Goal: Communication & Community: Answer question/provide support

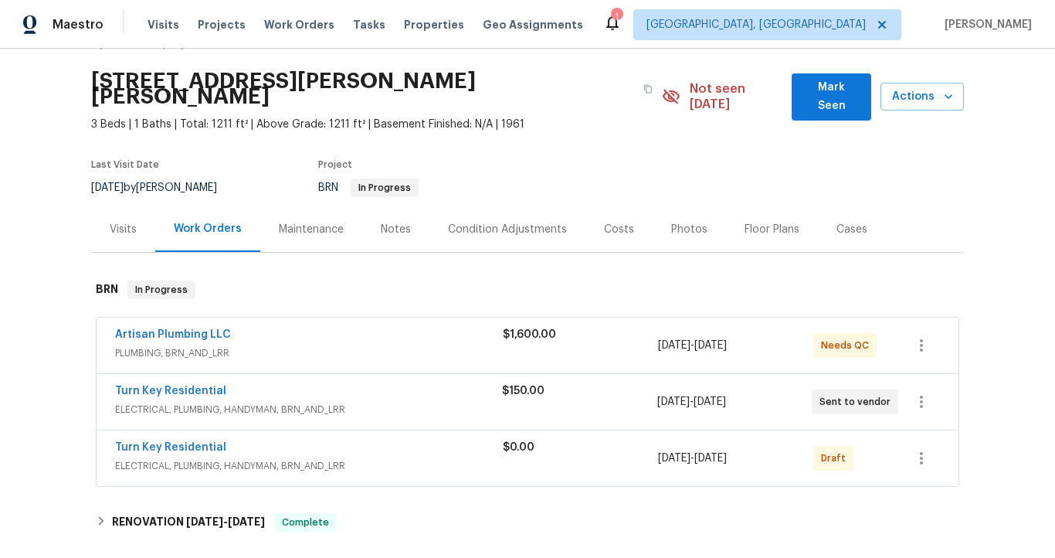
scroll to position [44, 0]
click at [319, 401] on span "ELECTRICAL, PLUMBING, HANDYMAN, BRN_AND_LRR" at bounding box center [308, 408] width 387 height 15
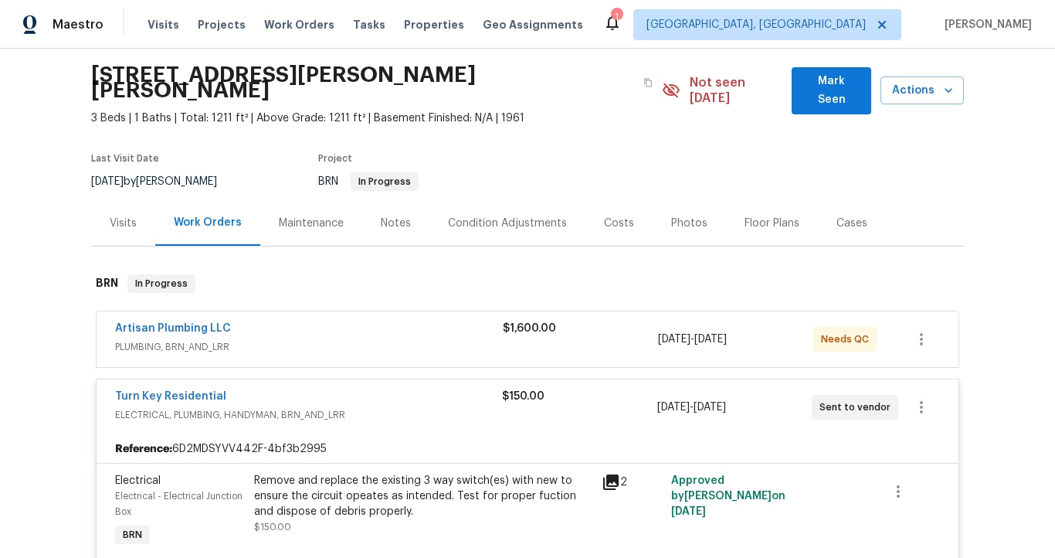
scroll to position [49, 0]
click at [324, 379] on div "Turn Key Residential ELECTRICAL, PLUMBING, HANDYMAN, BRN_AND_LRR $150.00 [DATE]…" at bounding box center [528, 407] width 862 height 56
click at [328, 321] on div "Artisan Plumbing LLC" at bounding box center [309, 330] width 388 height 19
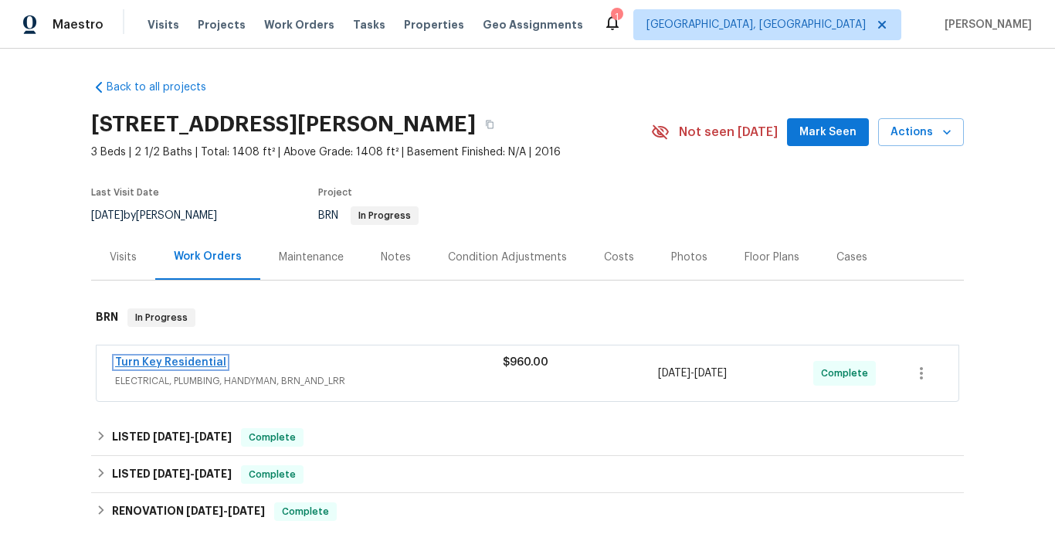
click at [186, 360] on link "Turn Key Residential" at bounding box center [170, 362] width 111 height 11
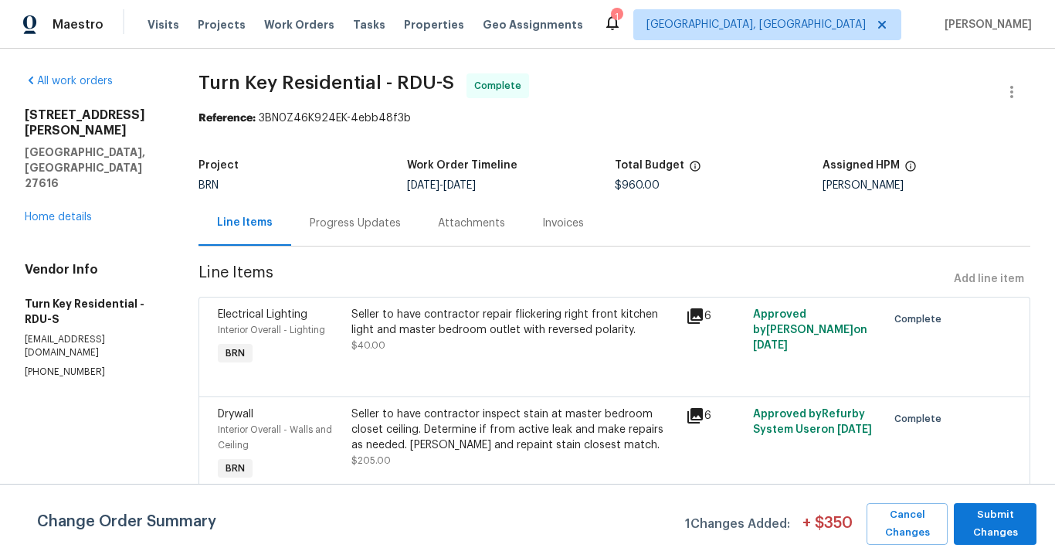
click at [393, 220] on div "Progress Updates" at bounding box center [355, 223] width 91 height 15
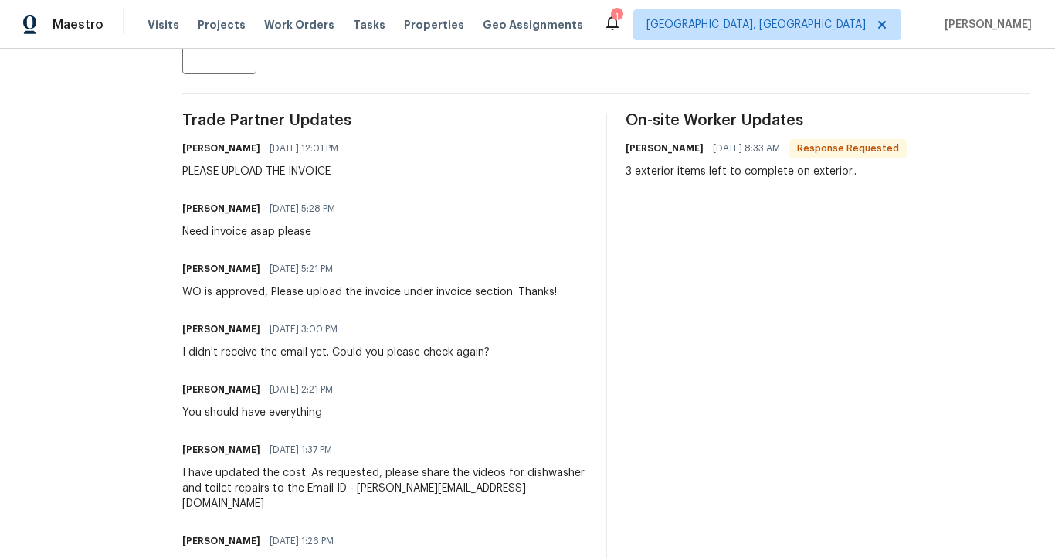
scroll to position [439, 0]
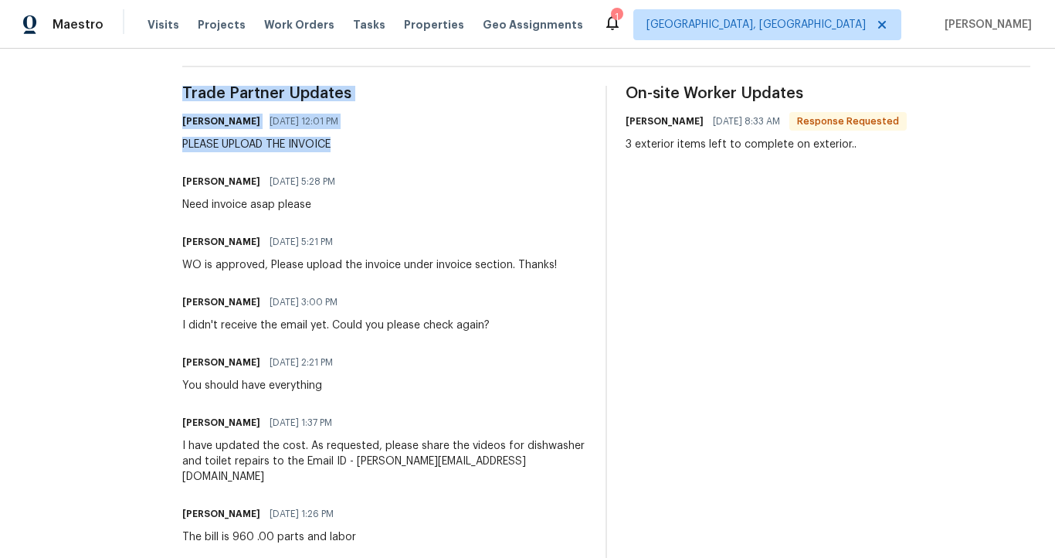
drag, startPoint x: 180, startPoint y: 120, endPoint x: 211, endPoint y: 156, distance: 47.7
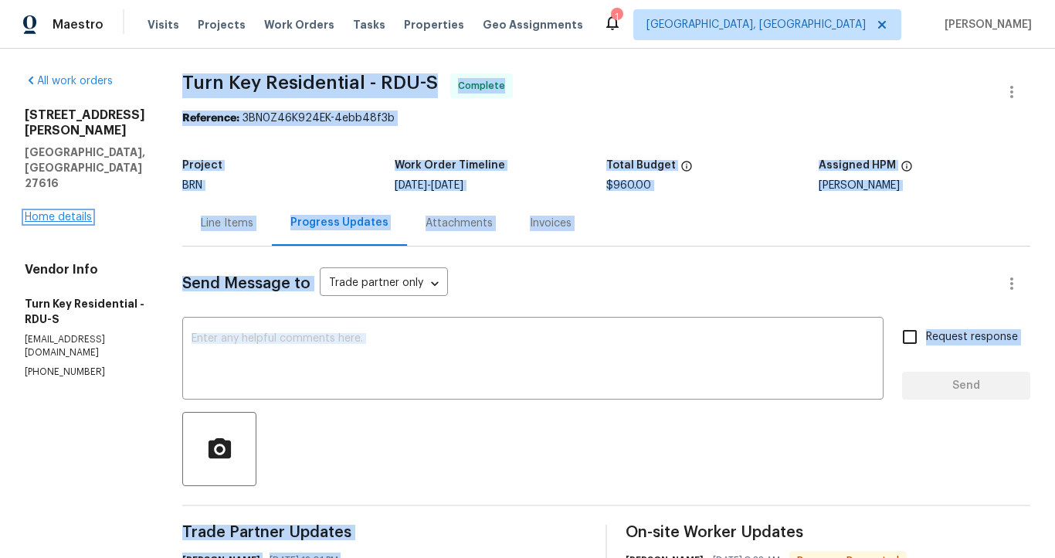
click at [76, 212] on link "Home details" at bounding box center [58, 217] width 67 height 11
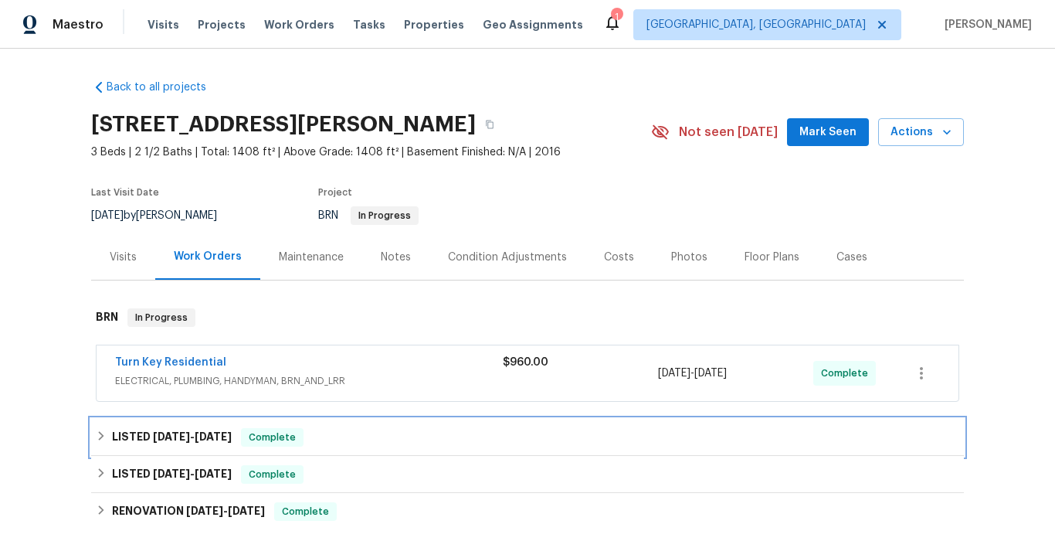
click at [207, 438] on span "8/27/25" at bounding box center [213, 436] width 37 height 11
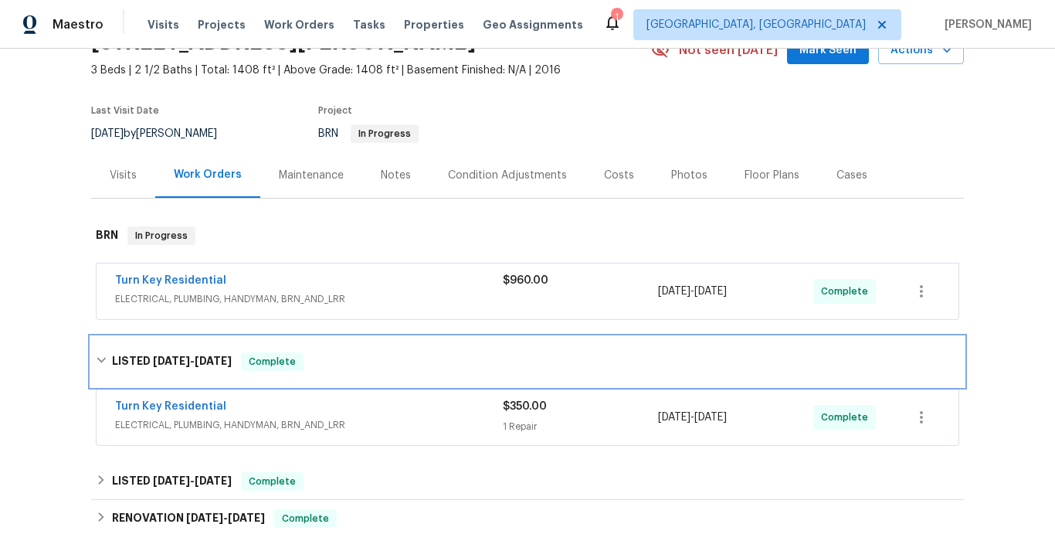
scroll to position [83, 0]
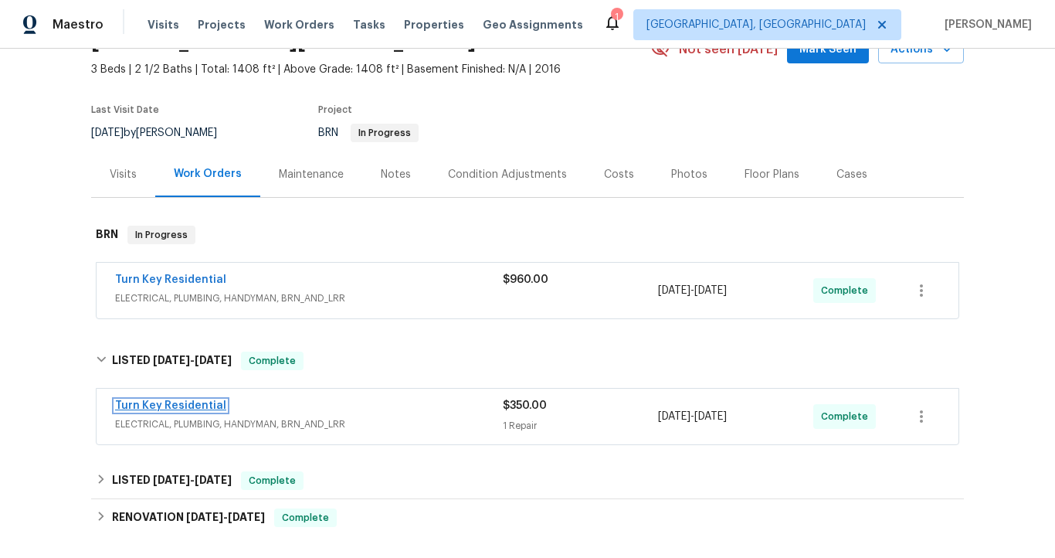
click at [206, 409] on link "Turn Key Residential" at bounding box center [170, 405] width 111 height 11
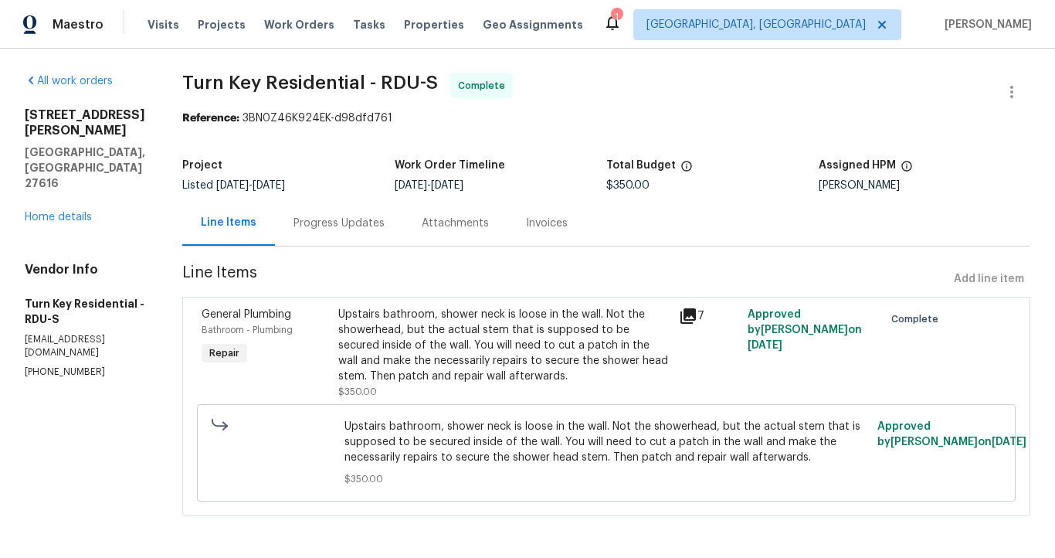
click at [385, 226] on div "Progress Updates" at bounding box center [339, 223] width 91 height 15
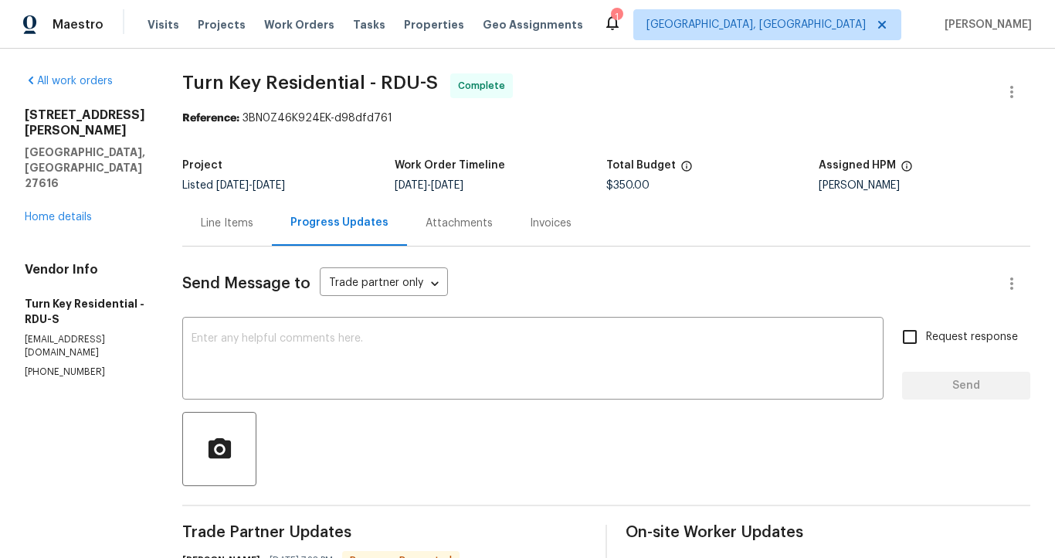
click at [253, 219] on div "Line Items" at bounding box center [227, 223] width 53 height 15
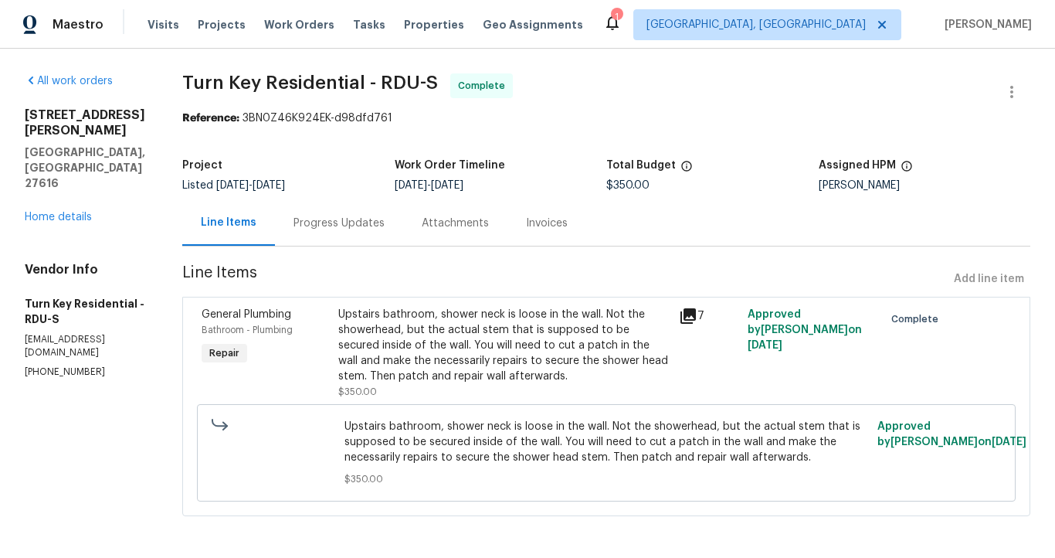
click at [696, 315] on icon at bounding box center [688, 315] width 15 height 15
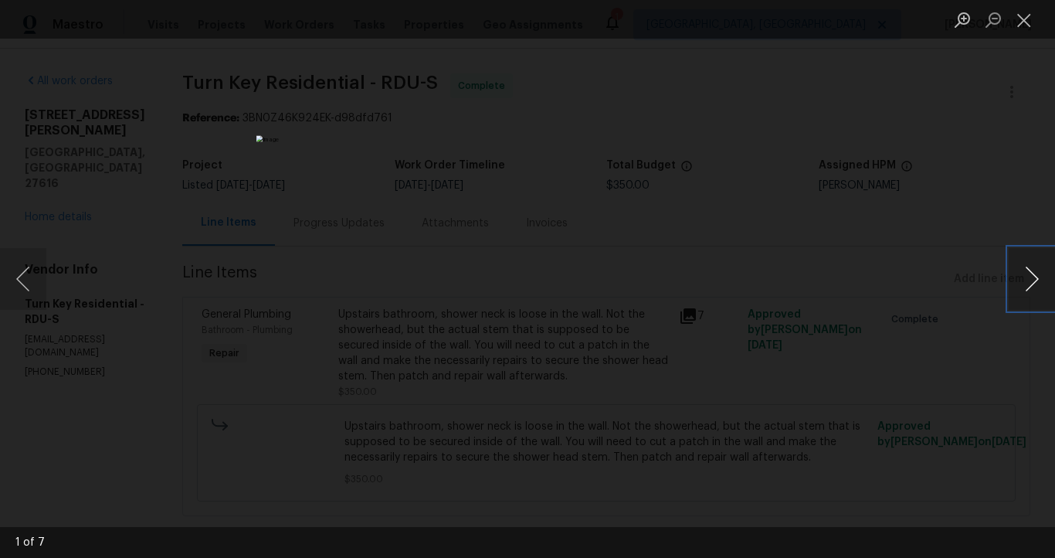
click at [1031, 277] on button "Next image" at bounding box center [1032, 279] width 46 height 62
click at [1003, 288] on div "Lightbox" at bounding box center [527, 279] width 1055 height 558
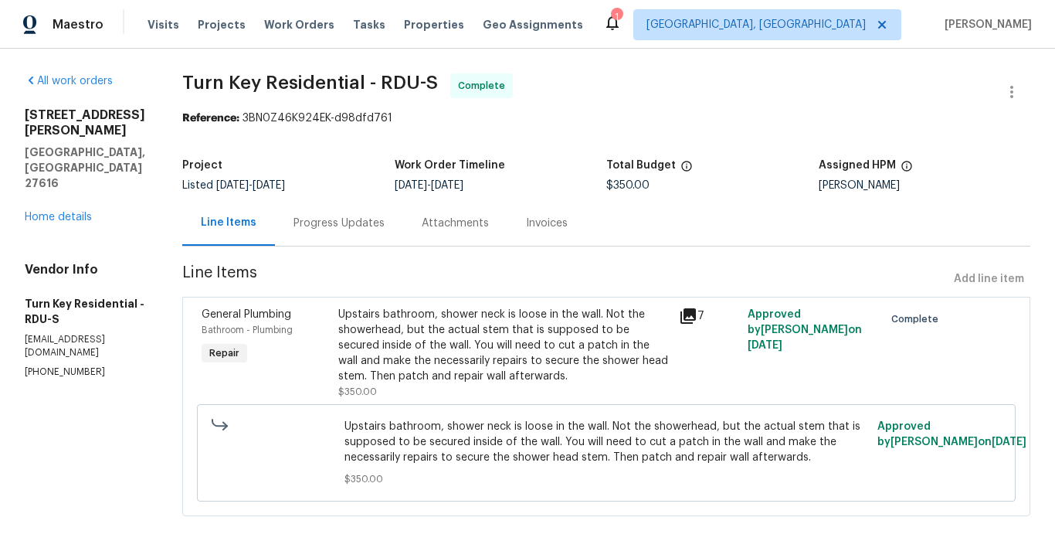
click at [695, 319] on icon at bounding box center [688, 316] width 19 height 19
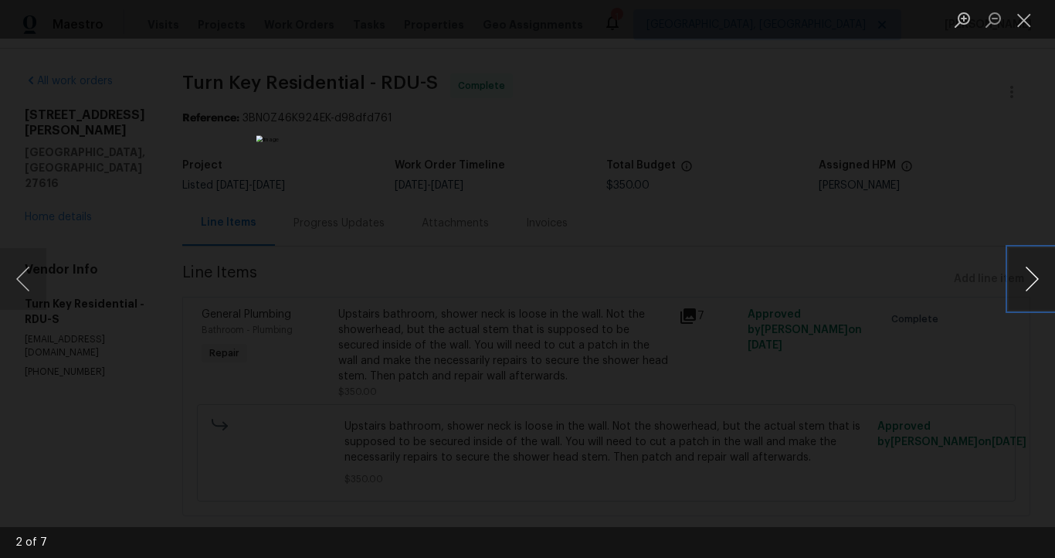
click at [1018, 289] on button "Next image" at bounding box center [1032, 279] width 46 height 62
click at [1019, 278] on button "Next image" at bounding box center [1032, 279] width 46 height 62
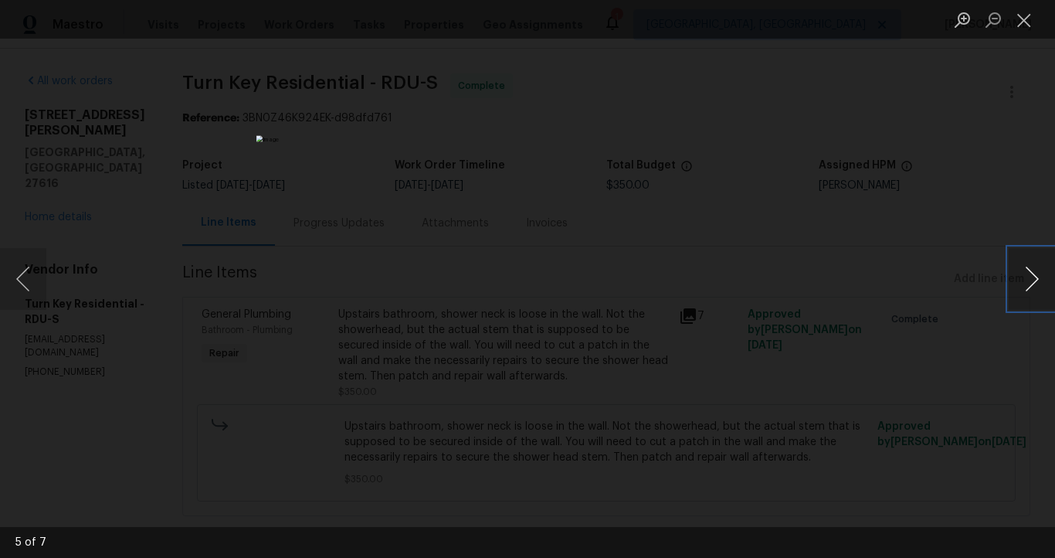
click at [1019, 278] on button "Next image" at bounding box center [1032, 279] width 46 height 62
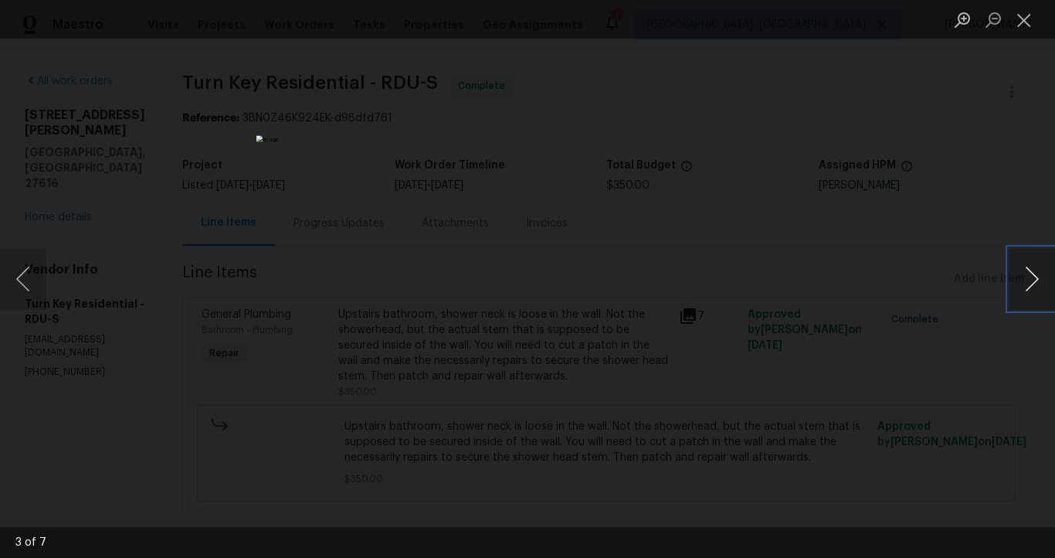
click at [1019, 278] on button "Next image" at bounding box center [1032, 279] width 46 height 62
click at [1020, 278] on button "Next image" at bounding box center [1032, 279] width 46 height 62
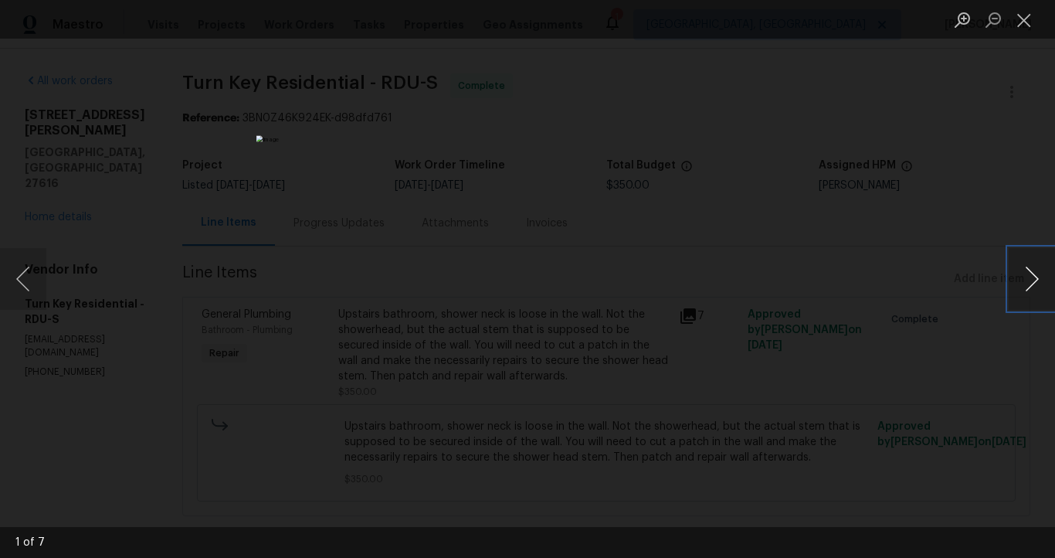
click at [1020, 278] on button "Next image" at bounding box center [1032, 279] width 46 height 62
click at [998, 107] on div "Lightbox" at bounding box center [527, 279] width 1055 height 558
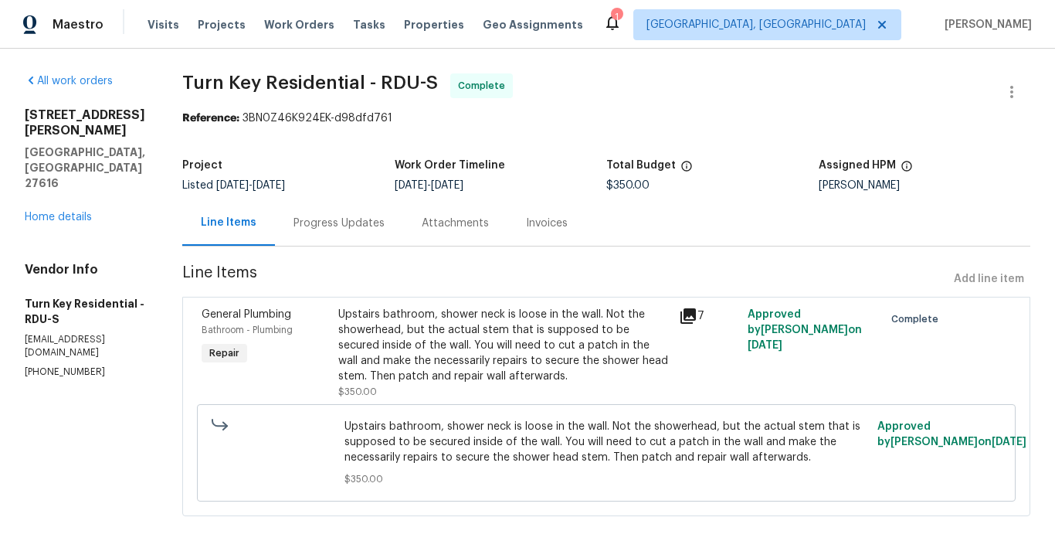
click at [568, 229] on div "Invoices" at bounding box center [547, 223] width 42 height 15
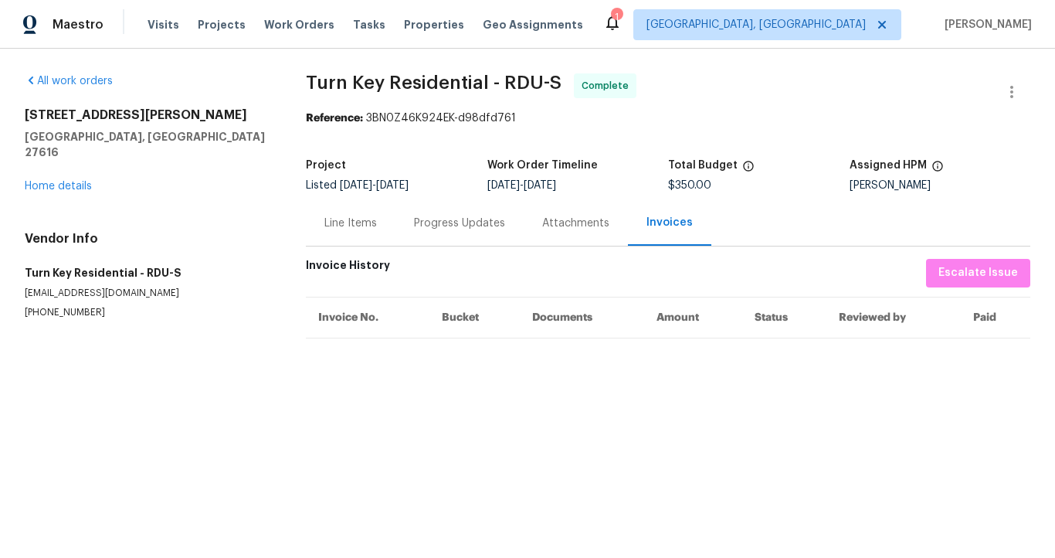
click at [328, 223] on div "Line Items" at bounding box center [350, 223] width 53 height 15
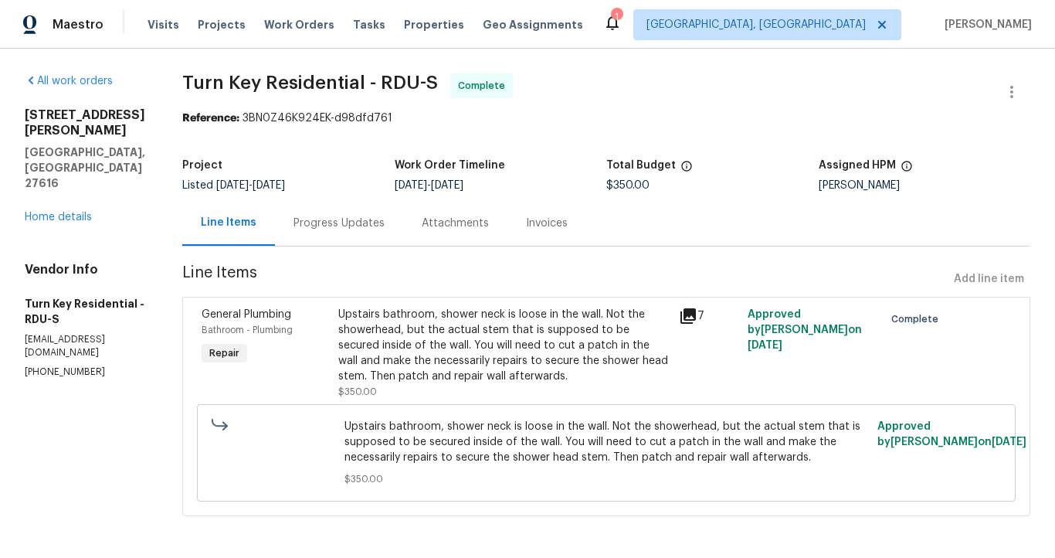
click at [369, 218] on div "Progress Updates" at bounding box center [339, 223] width 91 height 15
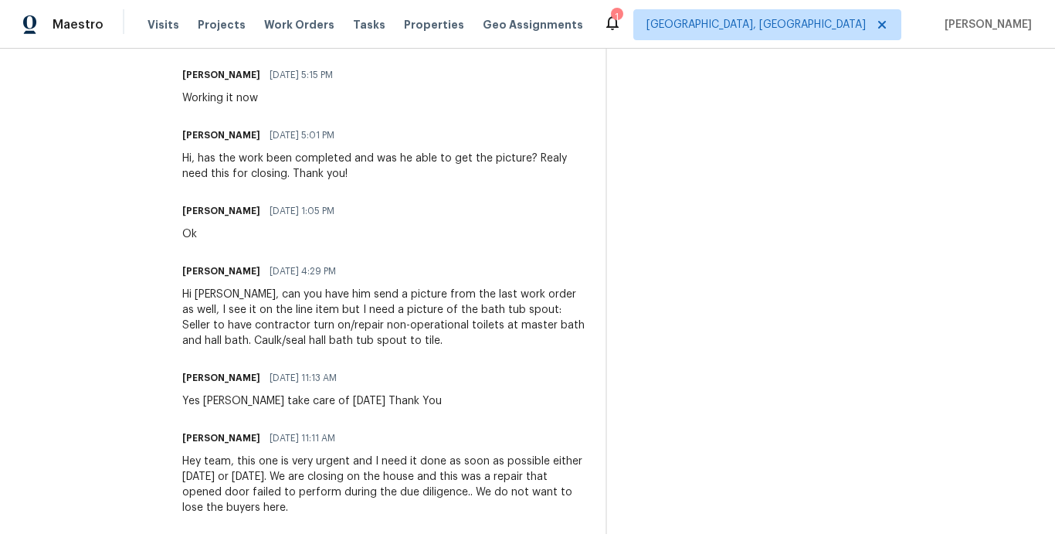
scroll to position [794, 0]
drag, startPoint x: 355, startPoint y: 302, endPoint x: 545, endPoint y: 304, distance: 190.0
click at [545, 304] on div "Hi Maria, can you have him send a picture from the last work order as well, I s…" at bounding box center [384, 317] width 405 height 62
copy div "I need a picture of the bath tub spout"
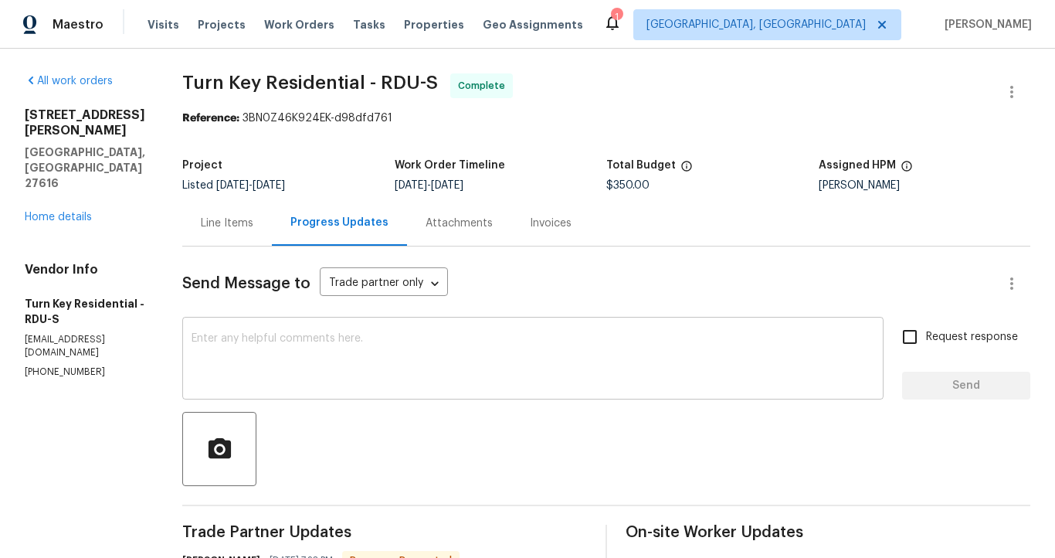
click at [407, 330] on div "x ​" at bounding box center [532, 360] width 701 height 79
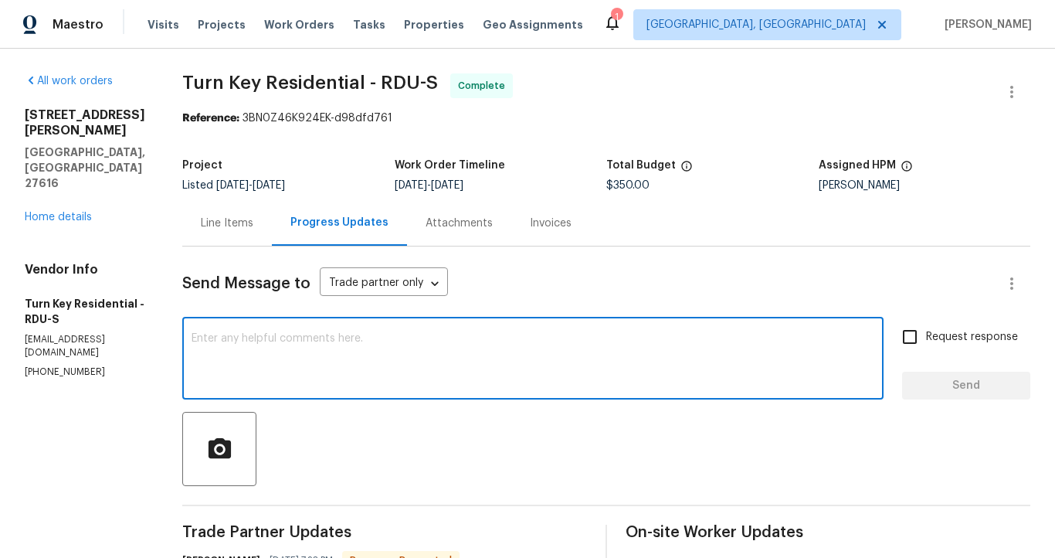
paste textarea "I need a picture of the bath tub spout"
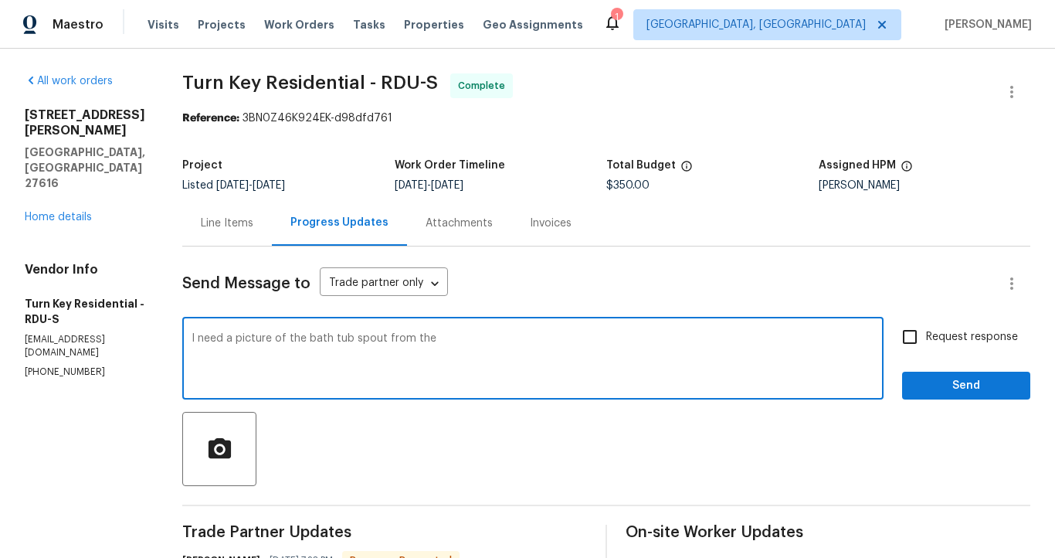
paste textarea "previous"
type textarea "I need a picture of the bath tub spout from the previous job and the invoice fo…"
click at [970, 388] on span "Send" at bounding box center [967, 385] width 104 height 19
